Goal: Information Seeking & Learning: Learn about a topic

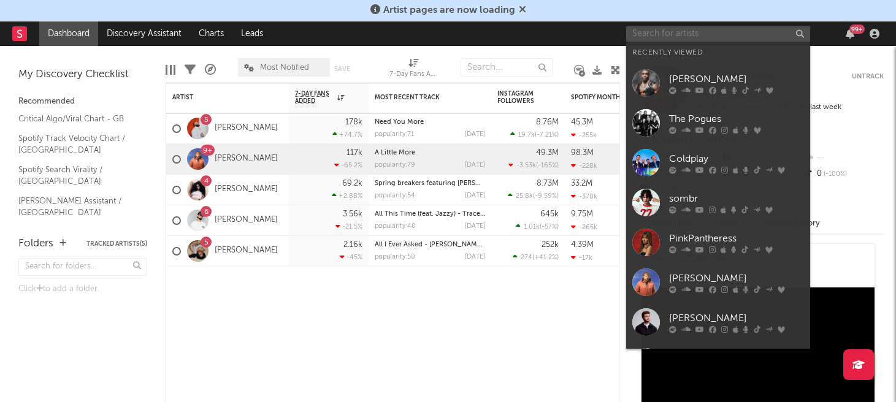
click at [695, 34] on input "text" at bounding box center [718, 33] width 184 height 15
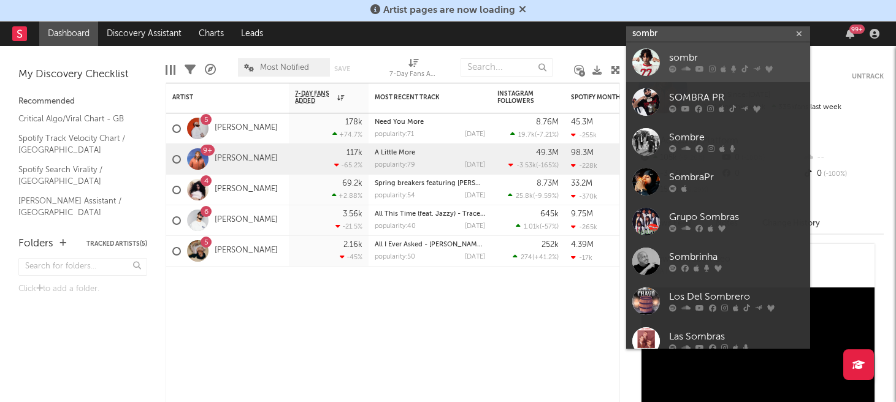
type input "sombr"
click at [706, 58] on div "sombr" at bounding box center [736, 58] width 135 height 15
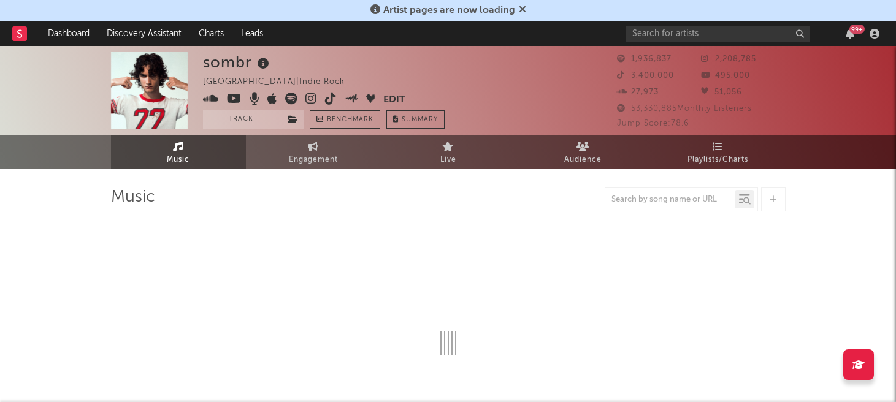
select select "6m"
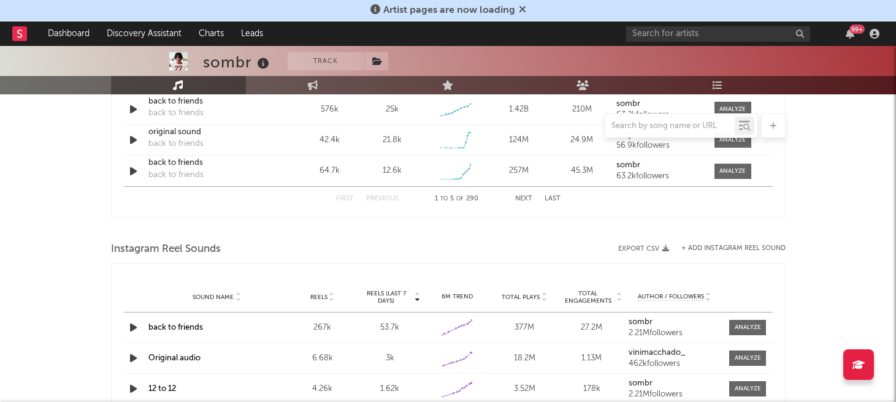
scroll to position [848, 0]
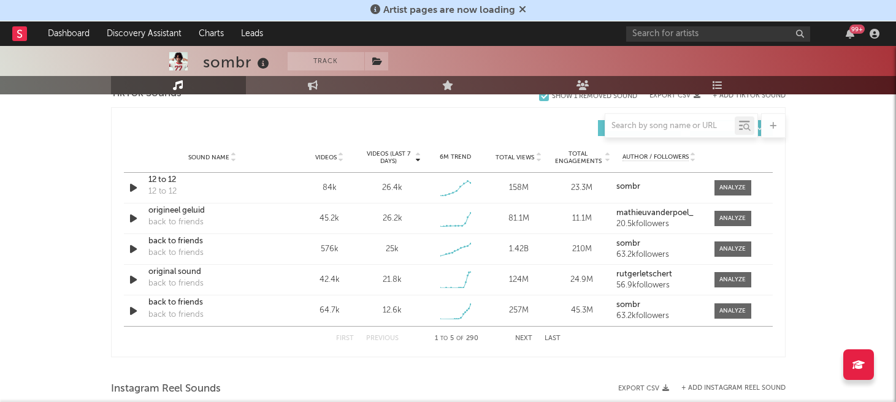
click at [521, 337] on button "Next" at bounding box center [523, 338] width 17 height 7
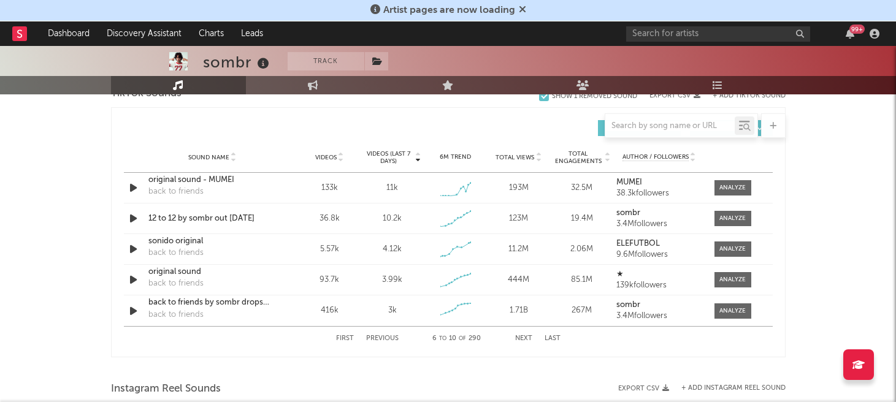
click at [521, 337] on button "Next" at bounding box center [523, 338] width 17 height 7
click at [384, 335] on button "Previous" at bounding box center [382, 338] width 32 height 7
click at [524, 338] on button "Next" at bounding box center [523, 338] width 17 height 7
click at [386, 338] on button "Previous" at bounding box center [382, 338] width 32 height 7
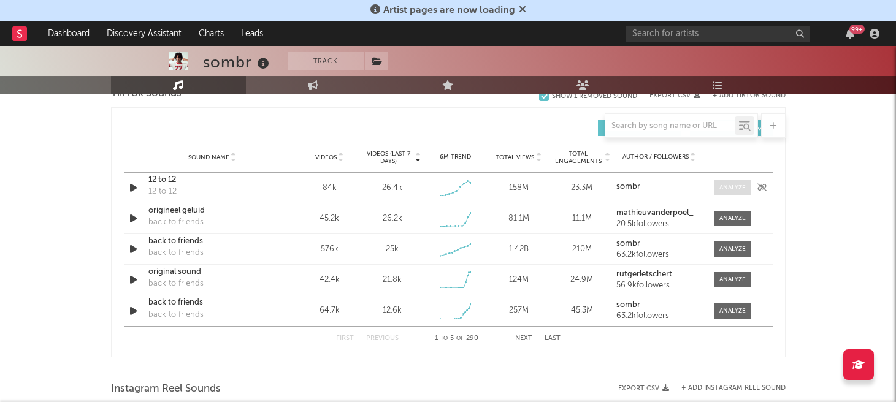
click at [734, 184] on div at bounding box center [732, 187] width 26 height 9
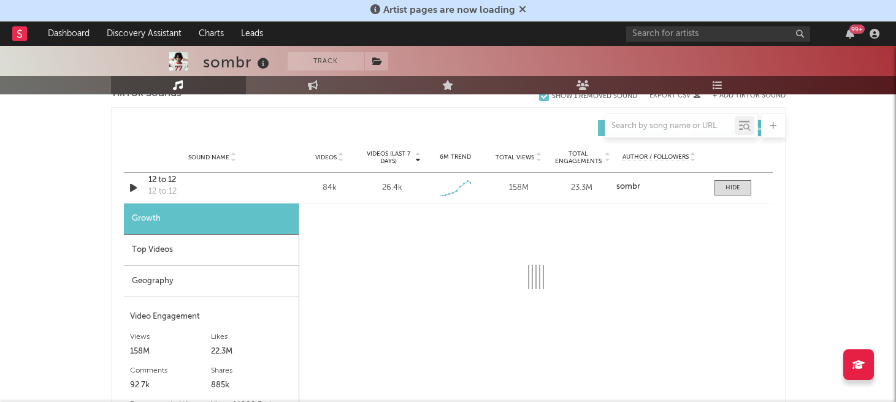
select select "1w"
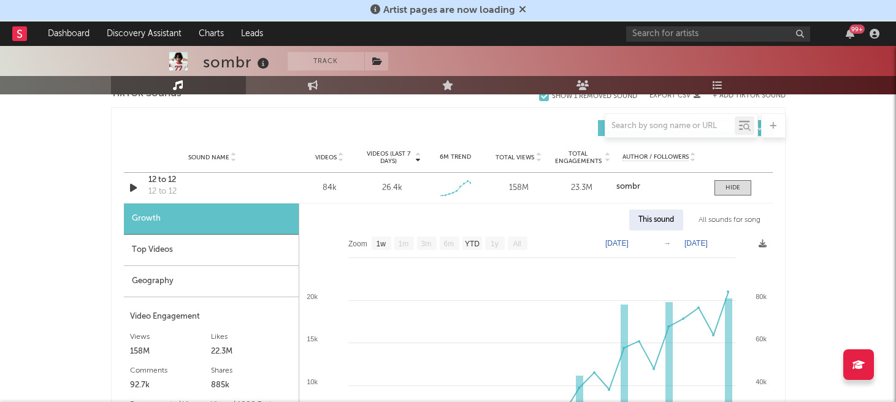
click at [170, 258] on div "Top Videos" at bounding box center [211, 250] width 175 height 31
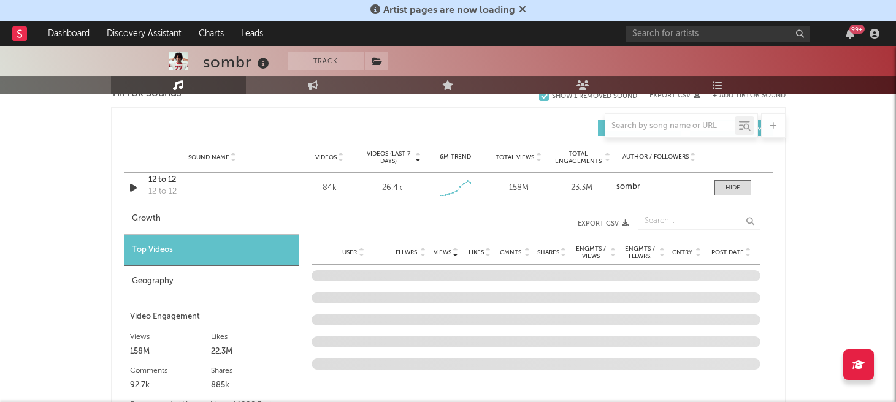
click at [189, 229] on div "Growth" at bounding box center [211, 219] width 175 height 31
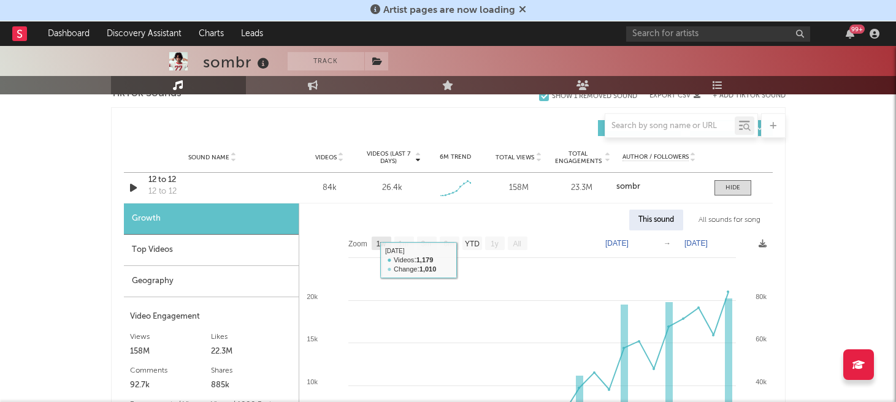
click at [378, 237] on rect at bounding box center [382, 243] width 20 height 13
select select "1w"
type input "[DATE]"
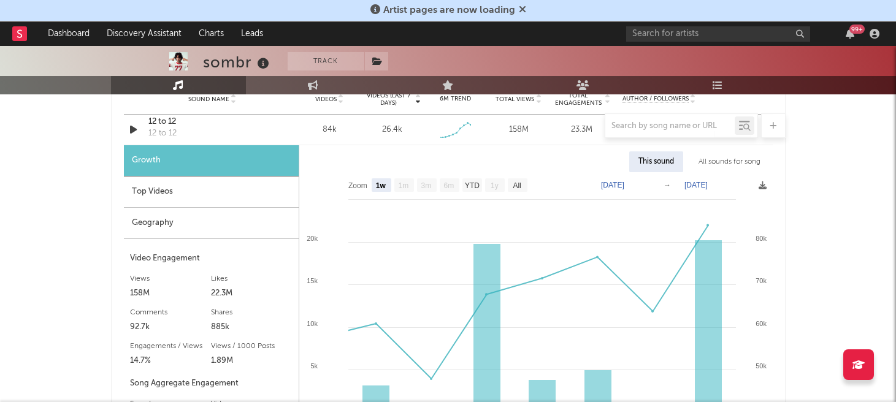
scroll to position [1031, 0]
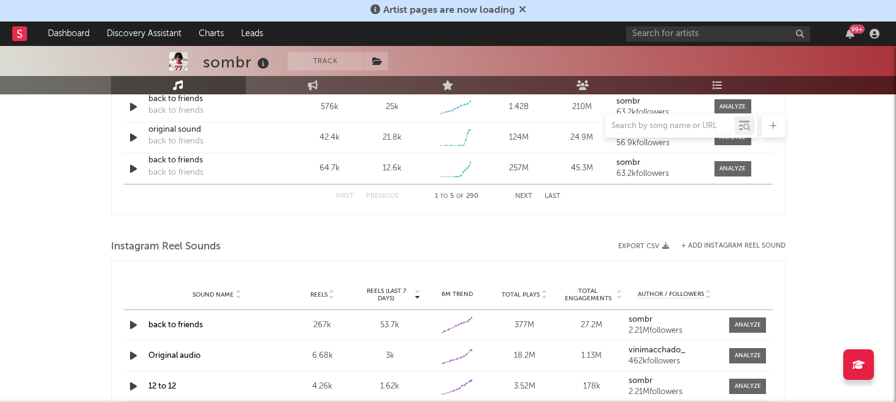
click at [515, 195] on button "Next" at bounding box center [523, 196] width 17 height 7
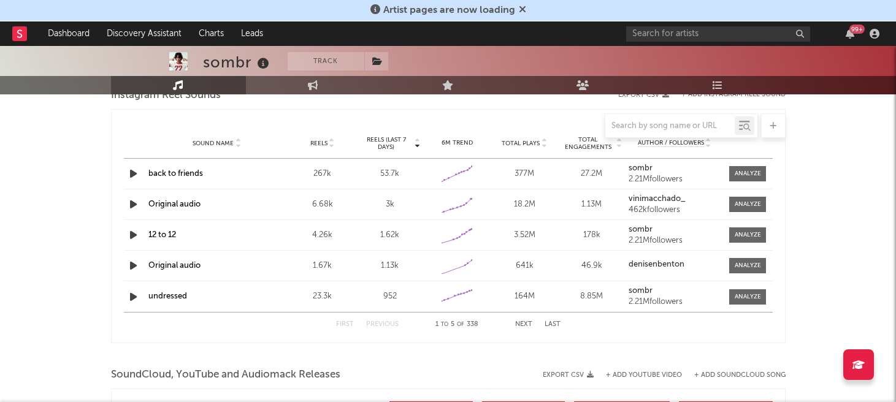
scroll to position [1141, 0]
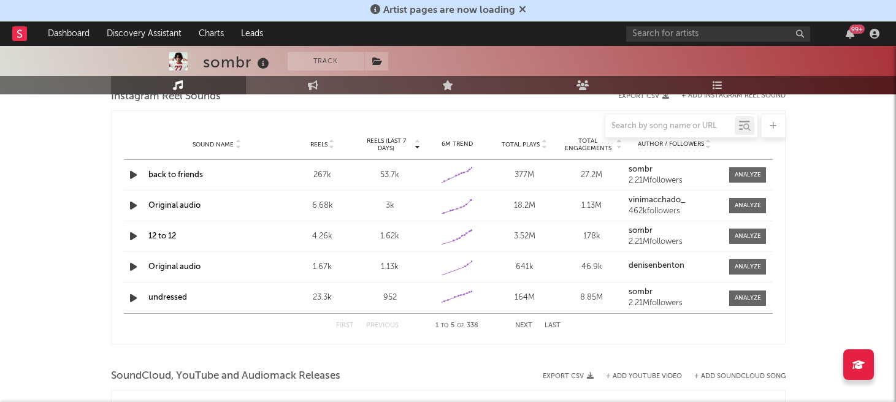
click at [519, 321] on div "First Previous 1 to 5 of 338 Next Last" at bounding box center [448, 326] width 224 height 24
click at [519, 329] on div "First Previous 1 to 5 of 338 Next Last" at bounding box center [448, 326] width 224 height 24
click at [519, 323] on button "Next" at bounding box center [523, 325] width 17 height 7
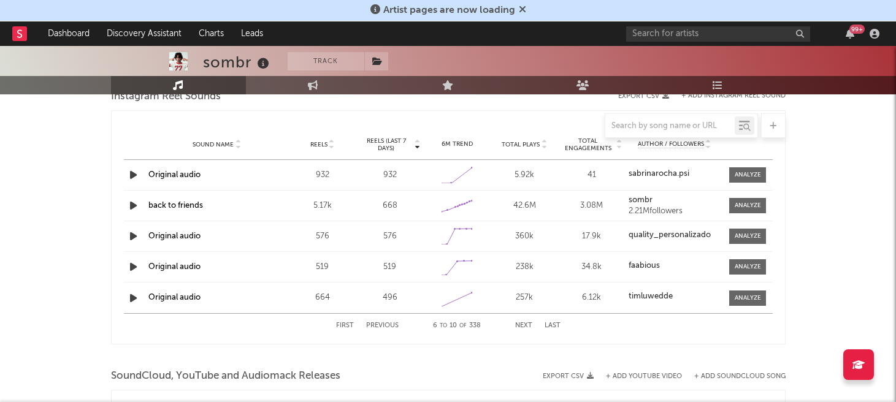
click at [519, 323] on button "Next" at bounding box center [523, 325] width 17 height 7
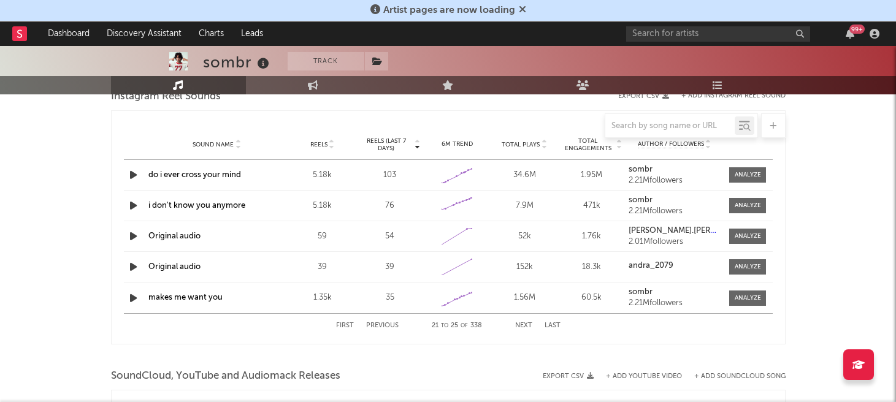
click at [519, 323] on button "Next" at bounding box center [523, 325] width 17 height 7
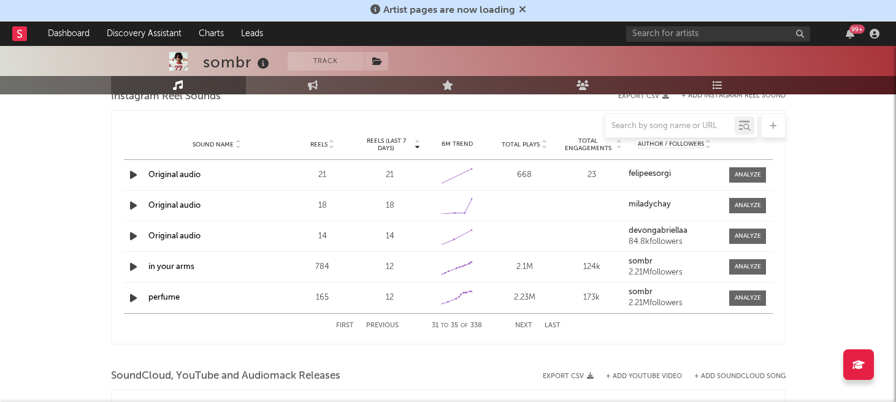
click at [519, 323] on button "Next" at bounding box center [523, 325] width 17 height 7
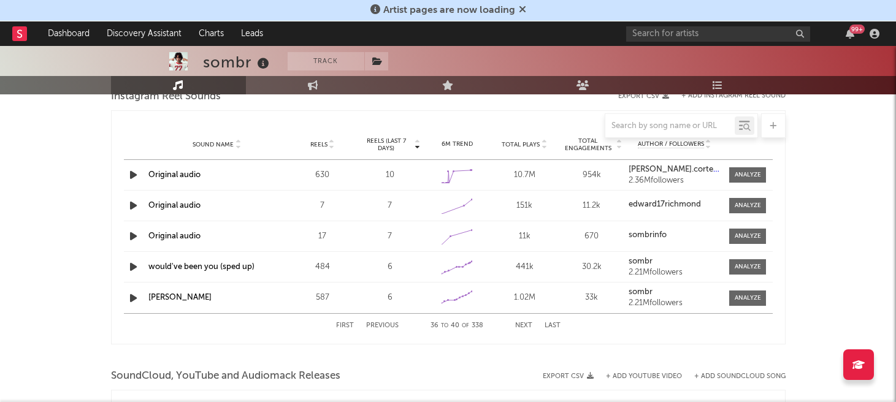
click at [519, 323] on button "Next" at bounding box center [523, 325] width 17 height 7
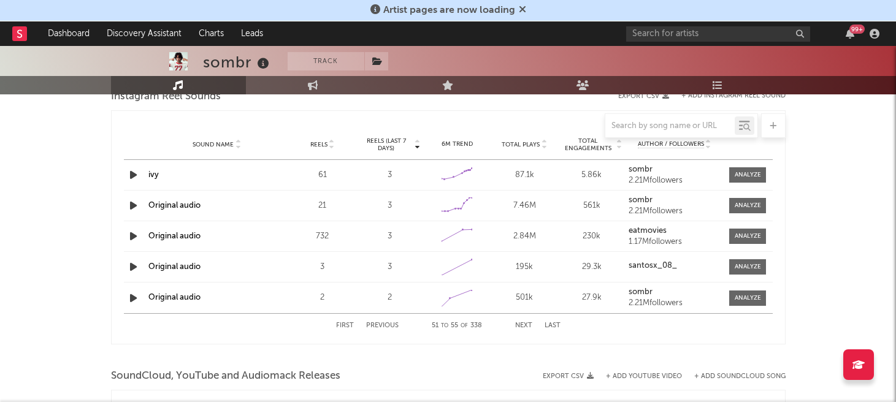
click at [519, 323] on button "Next" at bounding box center [523, 325] width 17 height 7
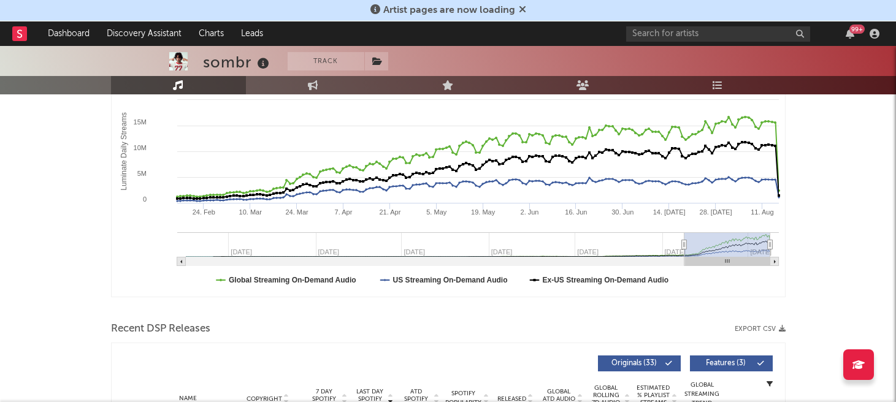
scroll to position [0, 0]
